Goal: Information Seeking & Learning: Learn about a topic

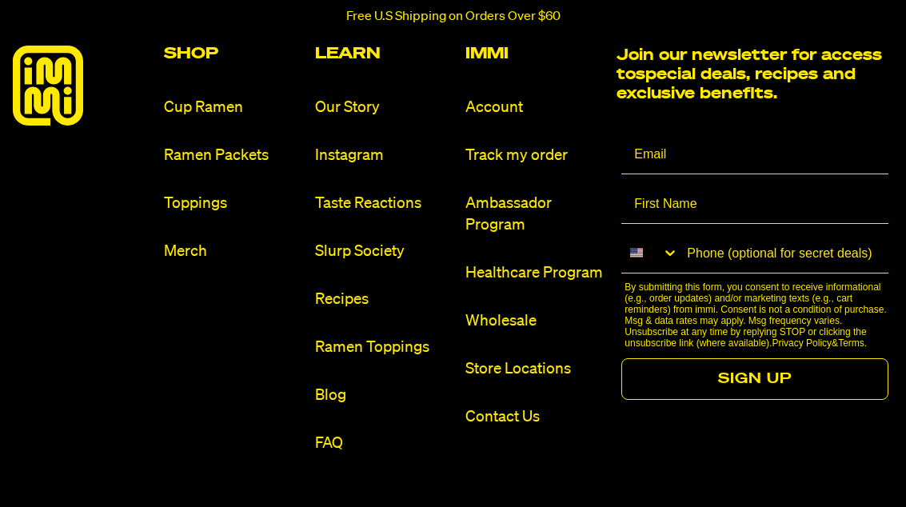
scroll to position [7345, 0]
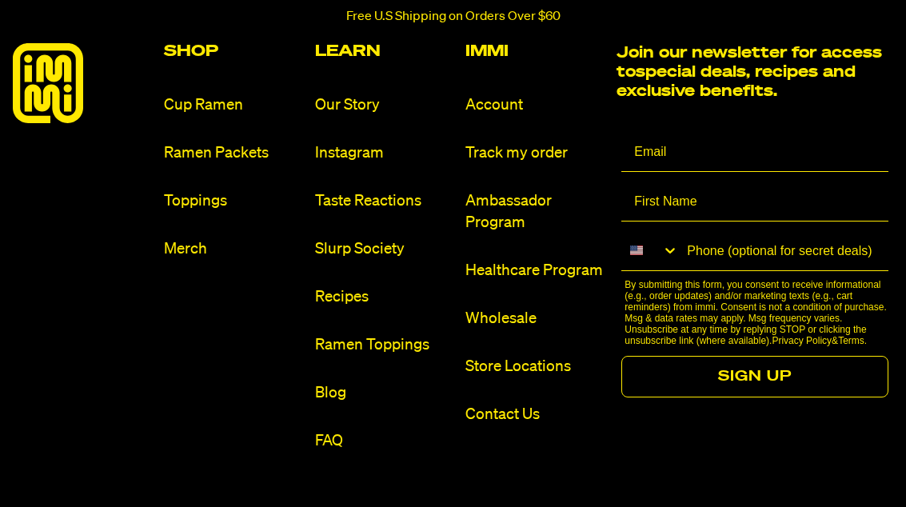
click at [353, 308] on link "Recipes" at bounding box center [384, 297] width 138 height 22
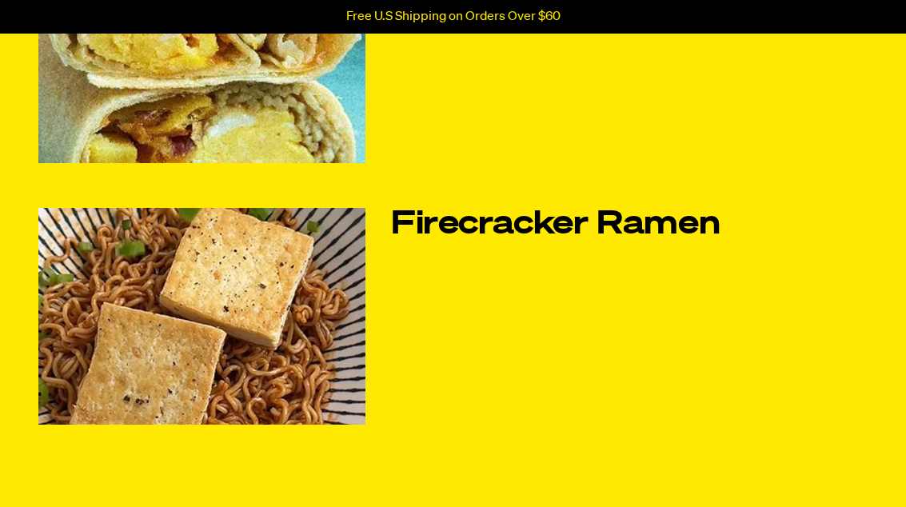
scroll to position [1027, 0]
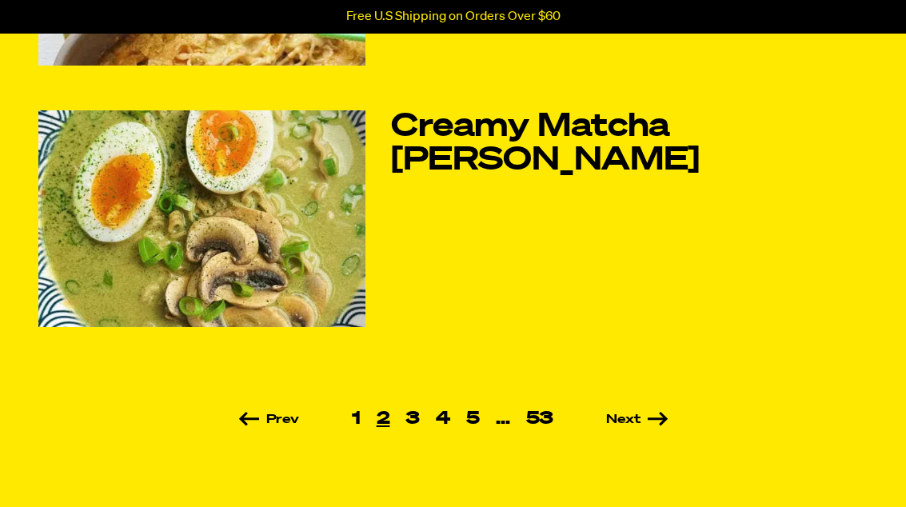
scroll to position [1125, 0]
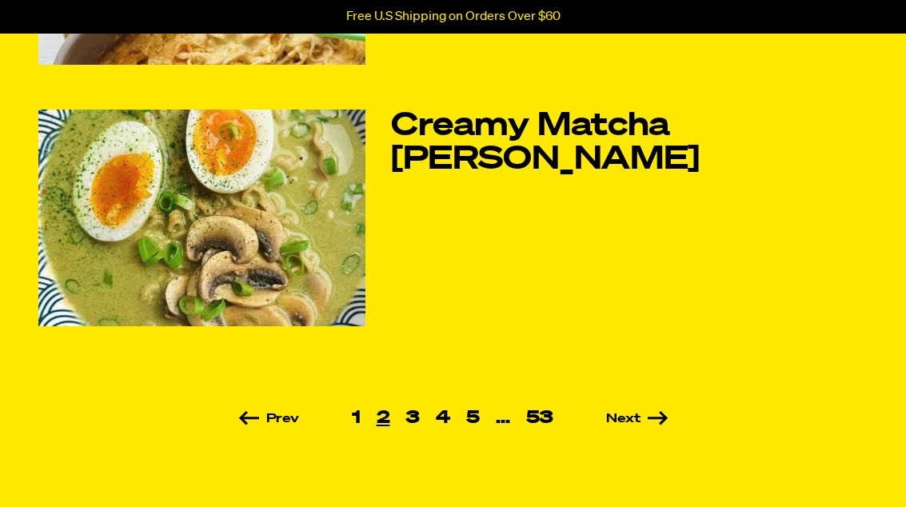
click at [630, 424] on link "Next" at bounding box center [615, 419] width 106 height 13
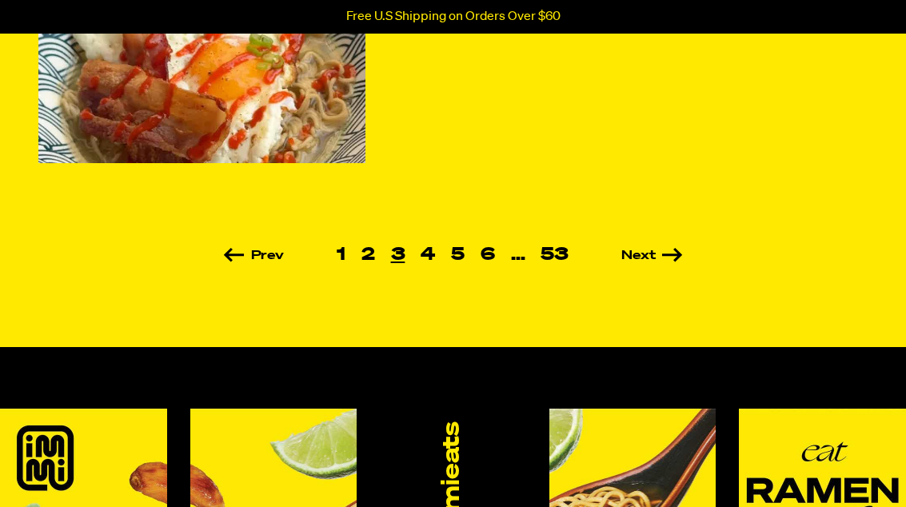
scroll to position [1289, 0]
click at [634, 262] on link "Next" at bounding box center [630, 256] width 106 height 13
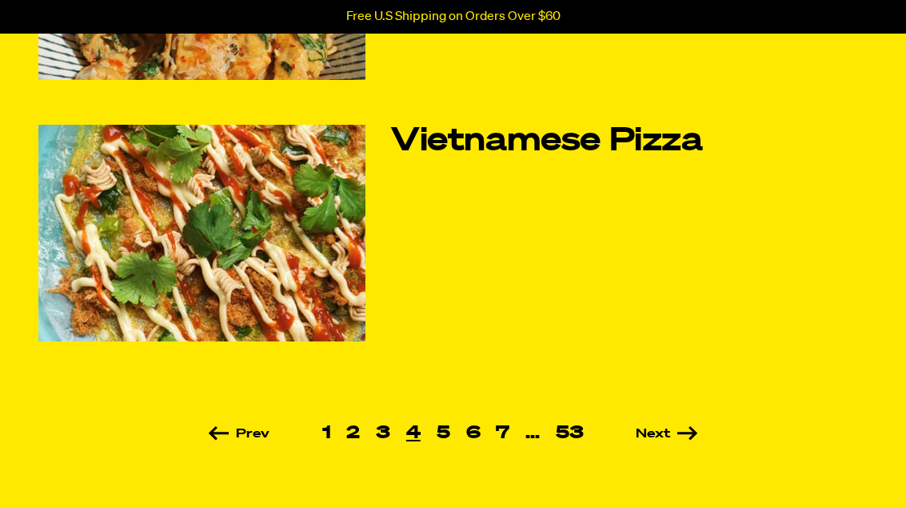
scroll to position [1111, 0]
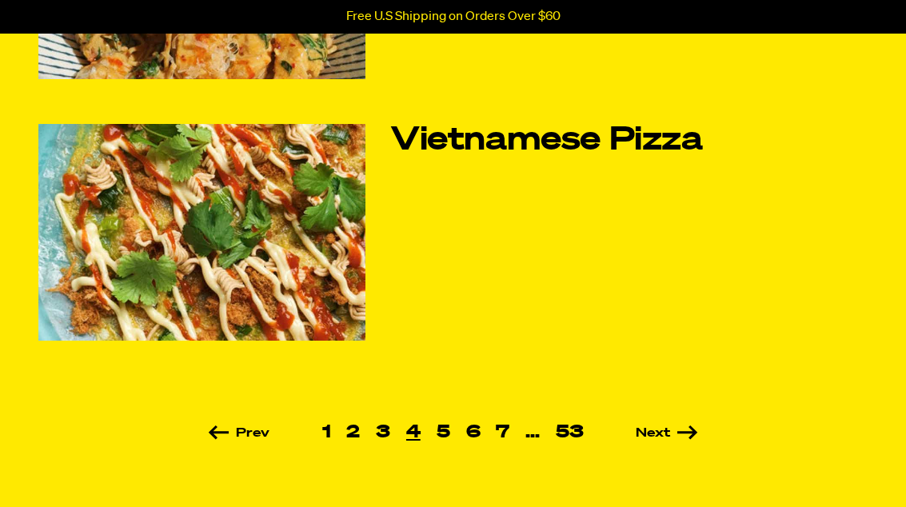
click at [659, 438] on link "Next" at bounding box center [644, 433] width 106 height 13
